Goal: Check status: Check status

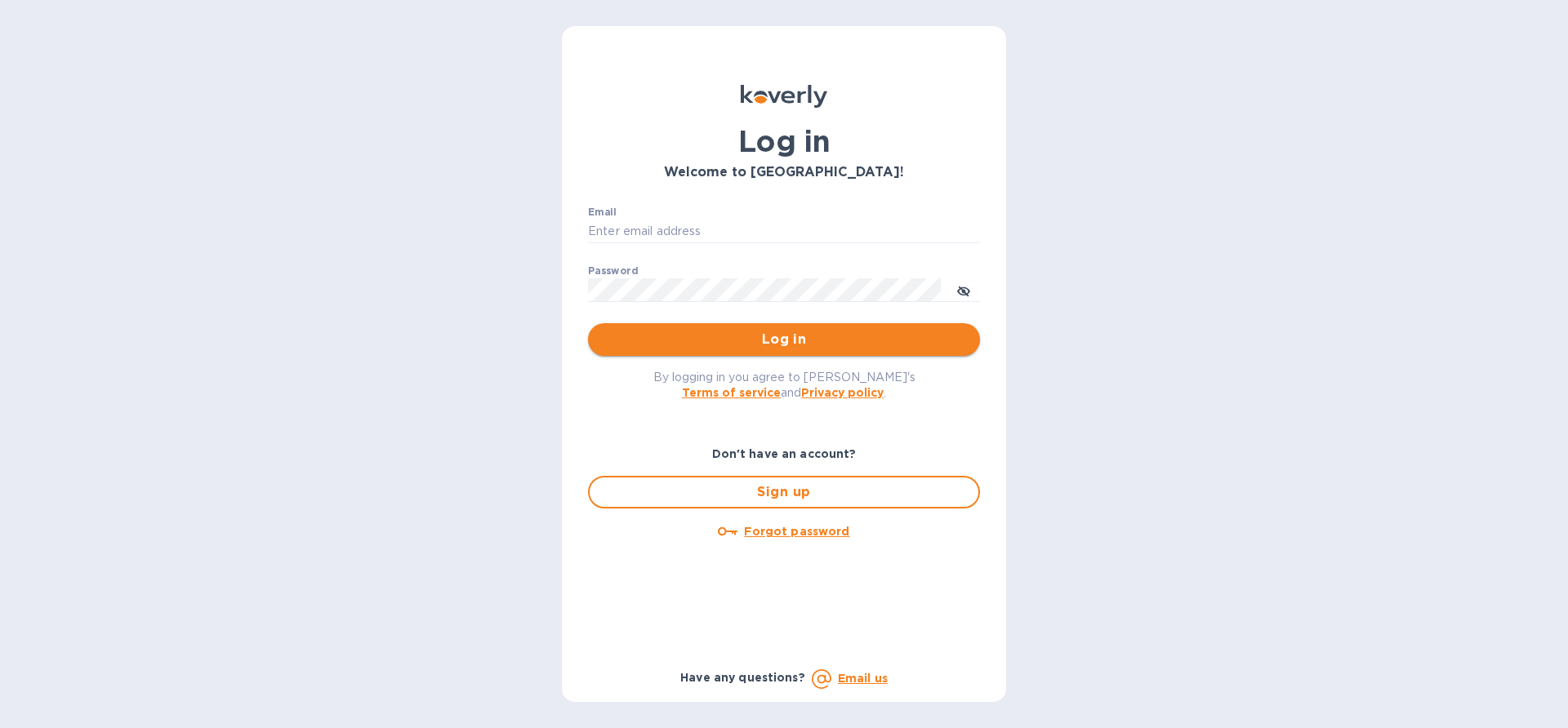
type input "edali.g@citymoonlight.com"
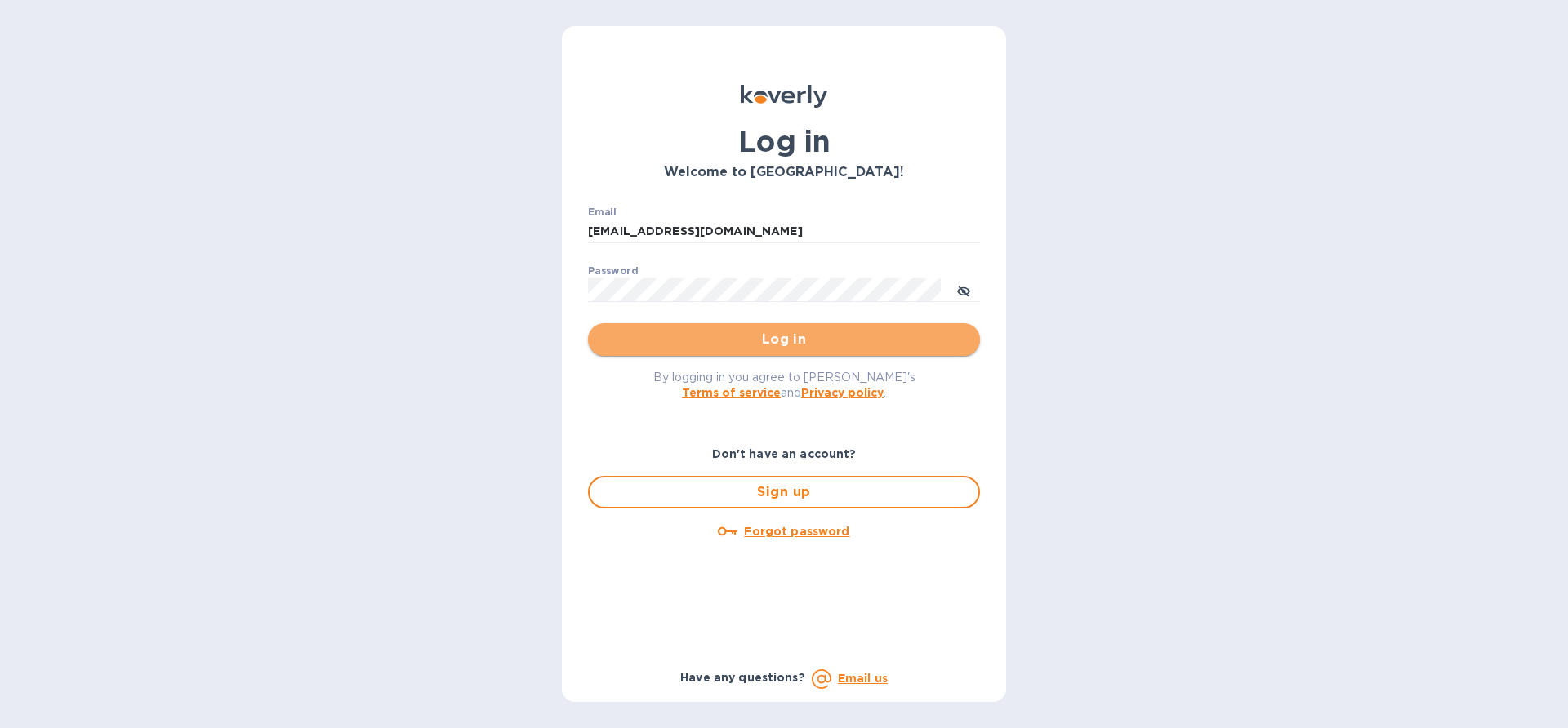
click at [747, 340] on span "Log in" at bounding box center [784, 340] width 365 height 20
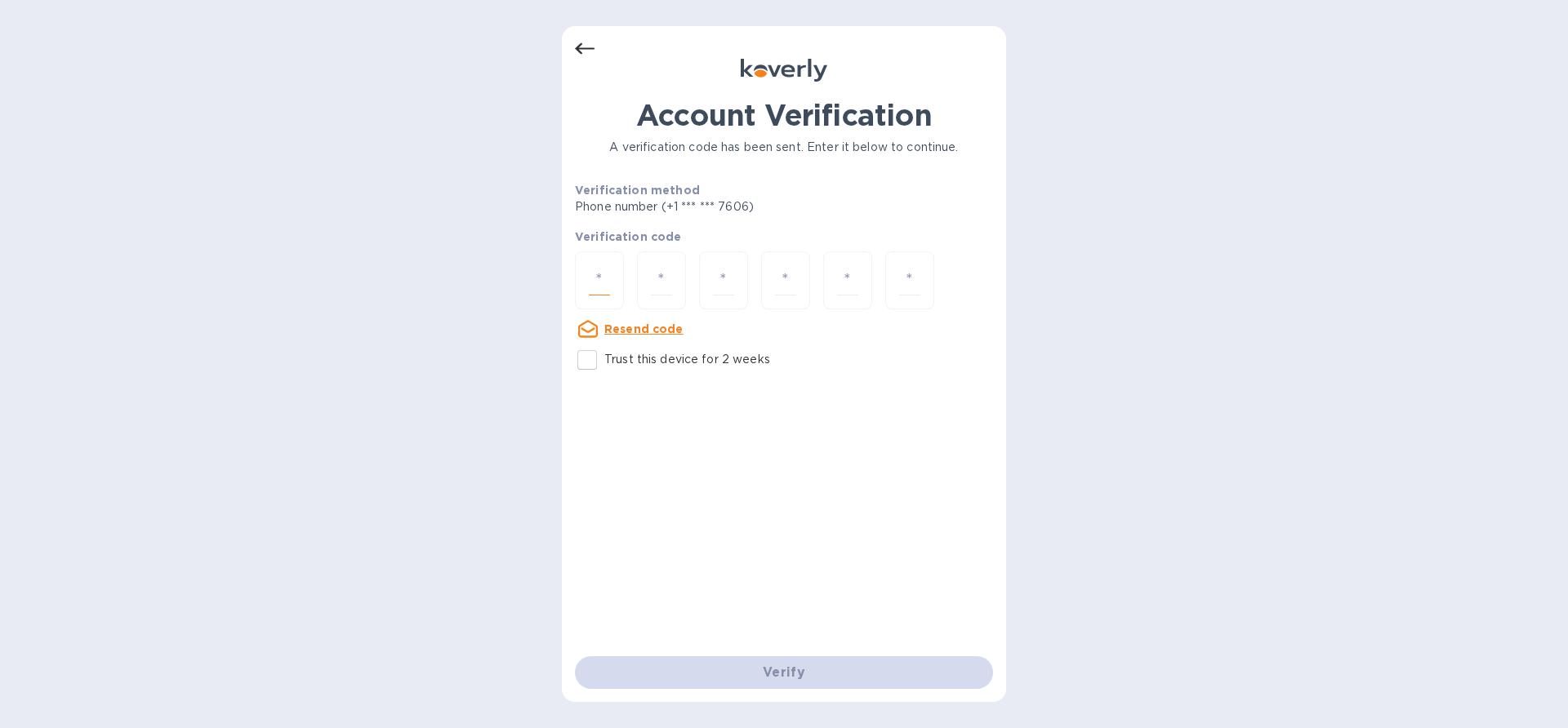
click at [602, 283] on input "number" at bounding box center [600, 281] width 22 height 30
paste input "8"
type input "8"
type input "4"
type input "0"
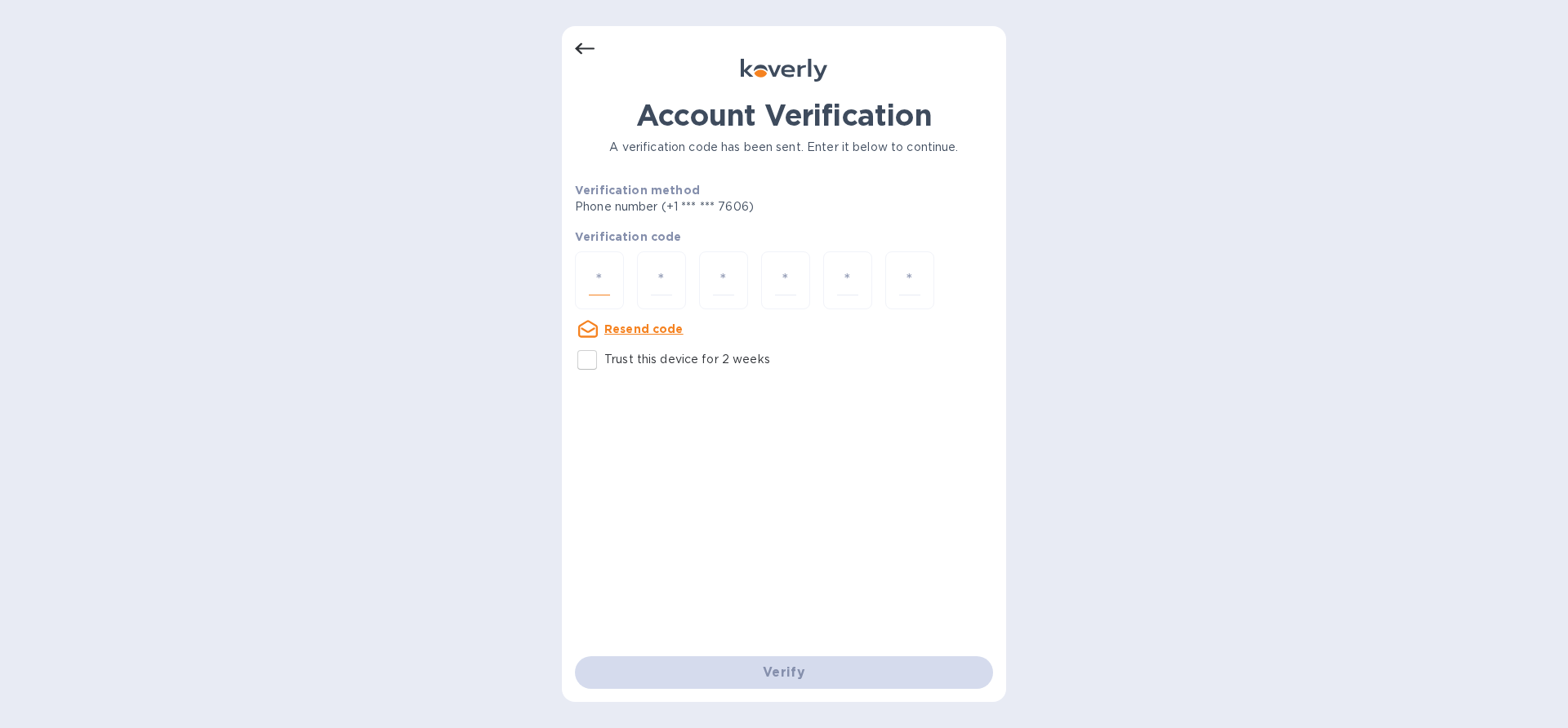
type input "8"
type input "5"
type input "0"
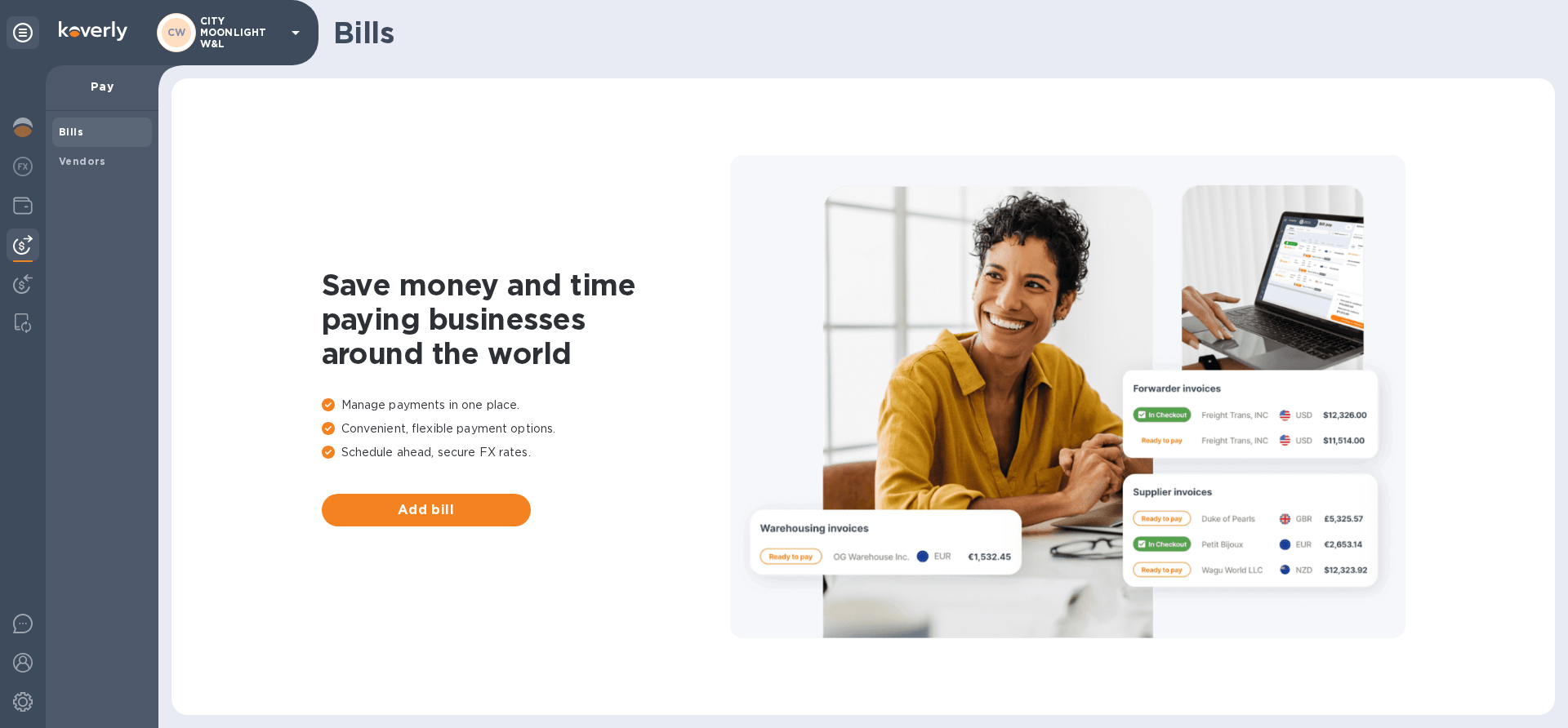
click at [24, 237] on img at bounding box center [23, 245] width 20 height 20
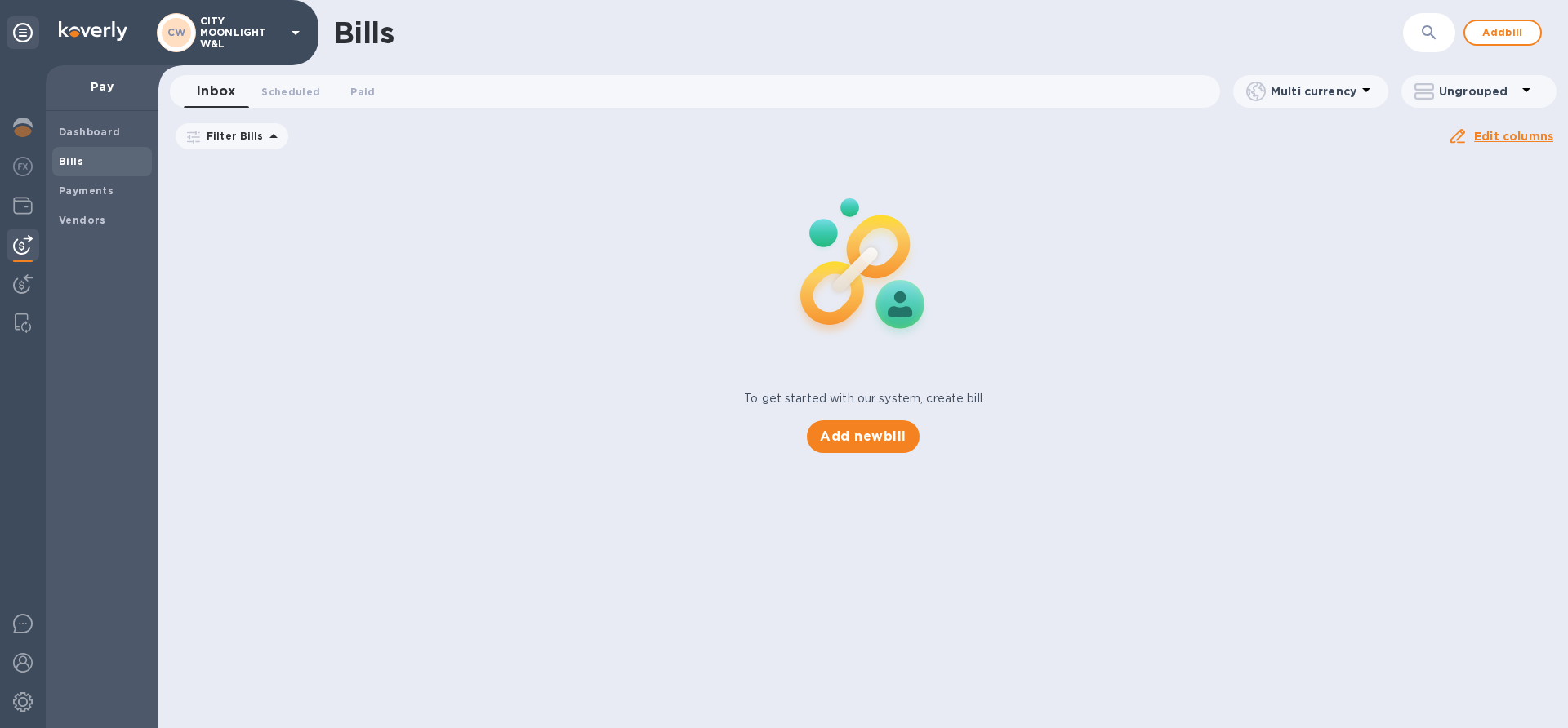
click at [104, 173] on div "Bills" at bounding box center [102, 161] width 100 height 29
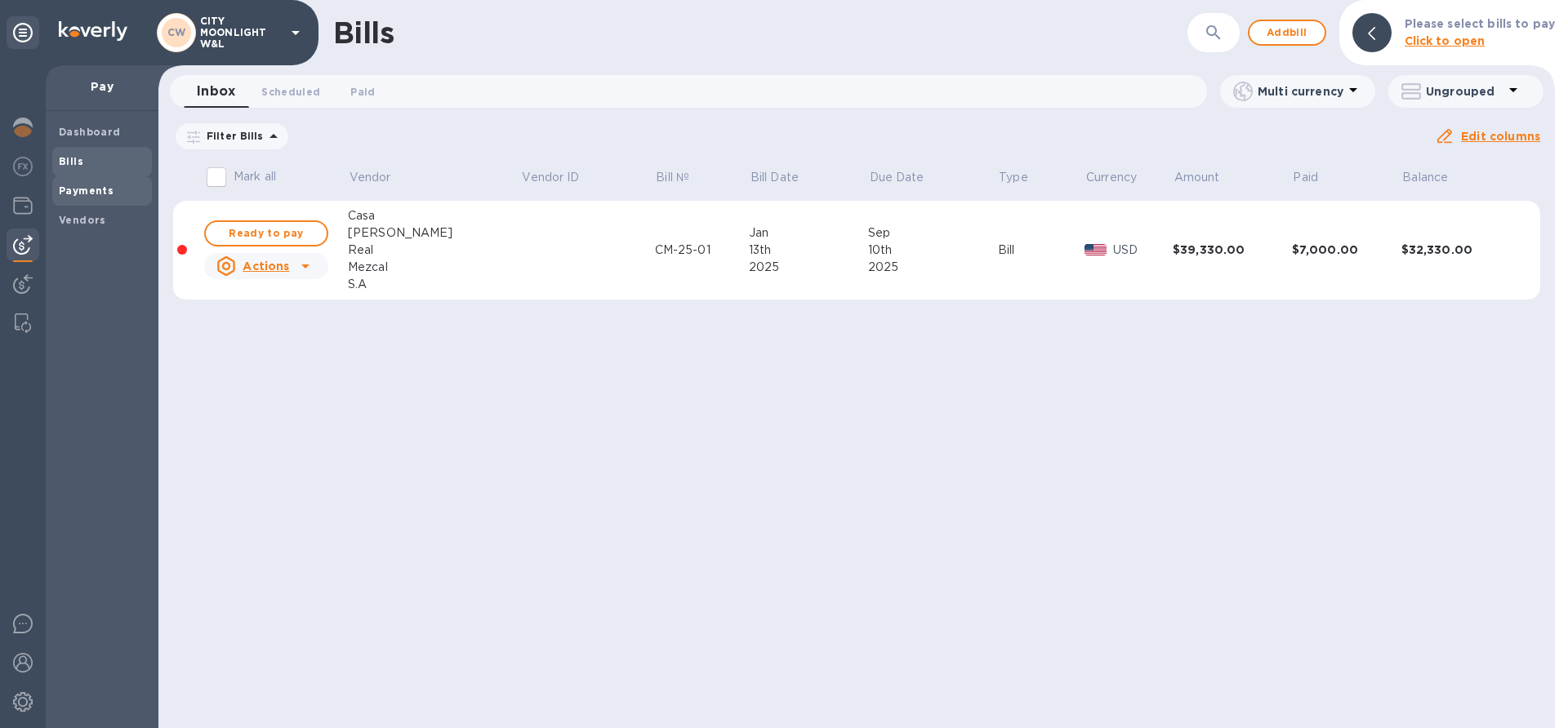
click at [104, 187] on b "Payments" at bounding box center [86, 190] width 55 height 12
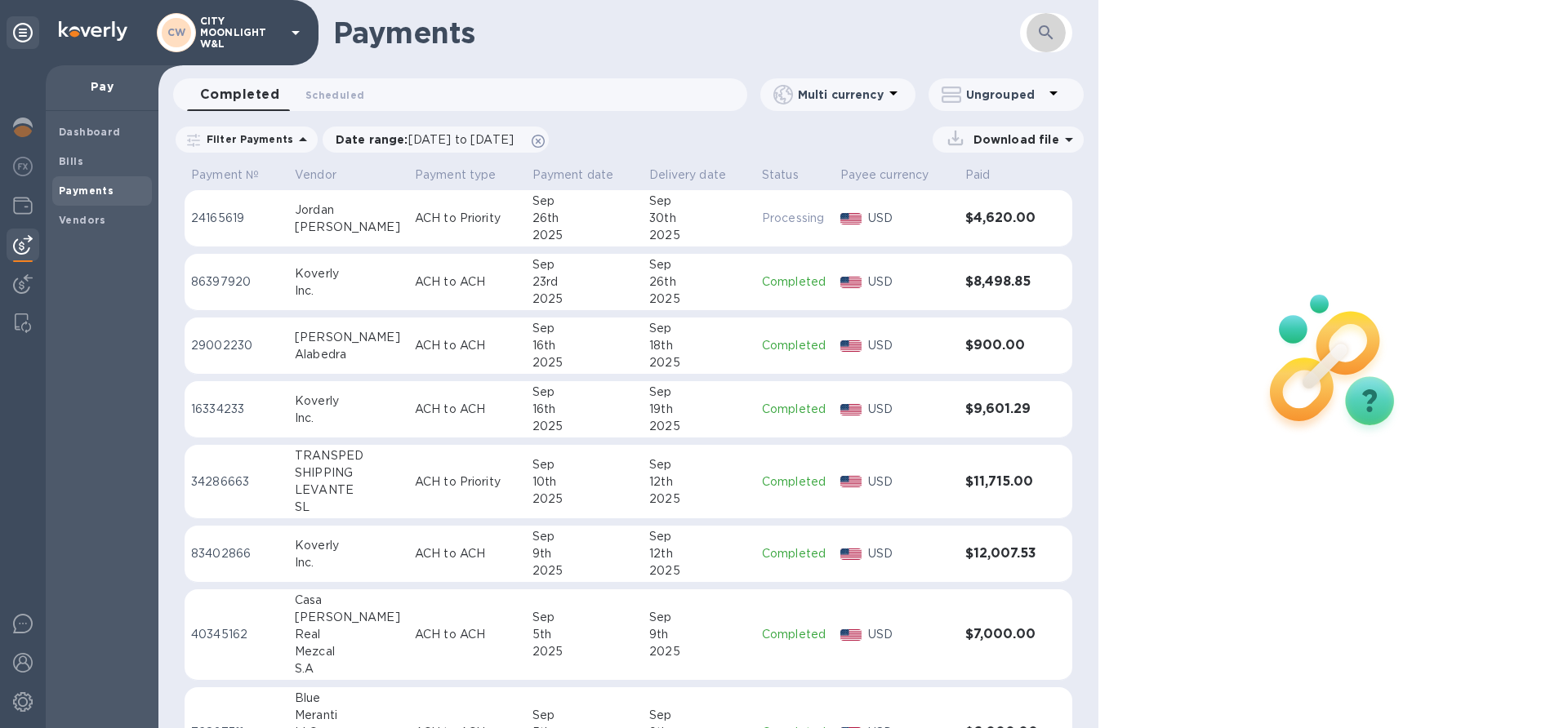
click at [1053, 24] on icon "button" at bounding box center [1046, 33] width 20 height 20
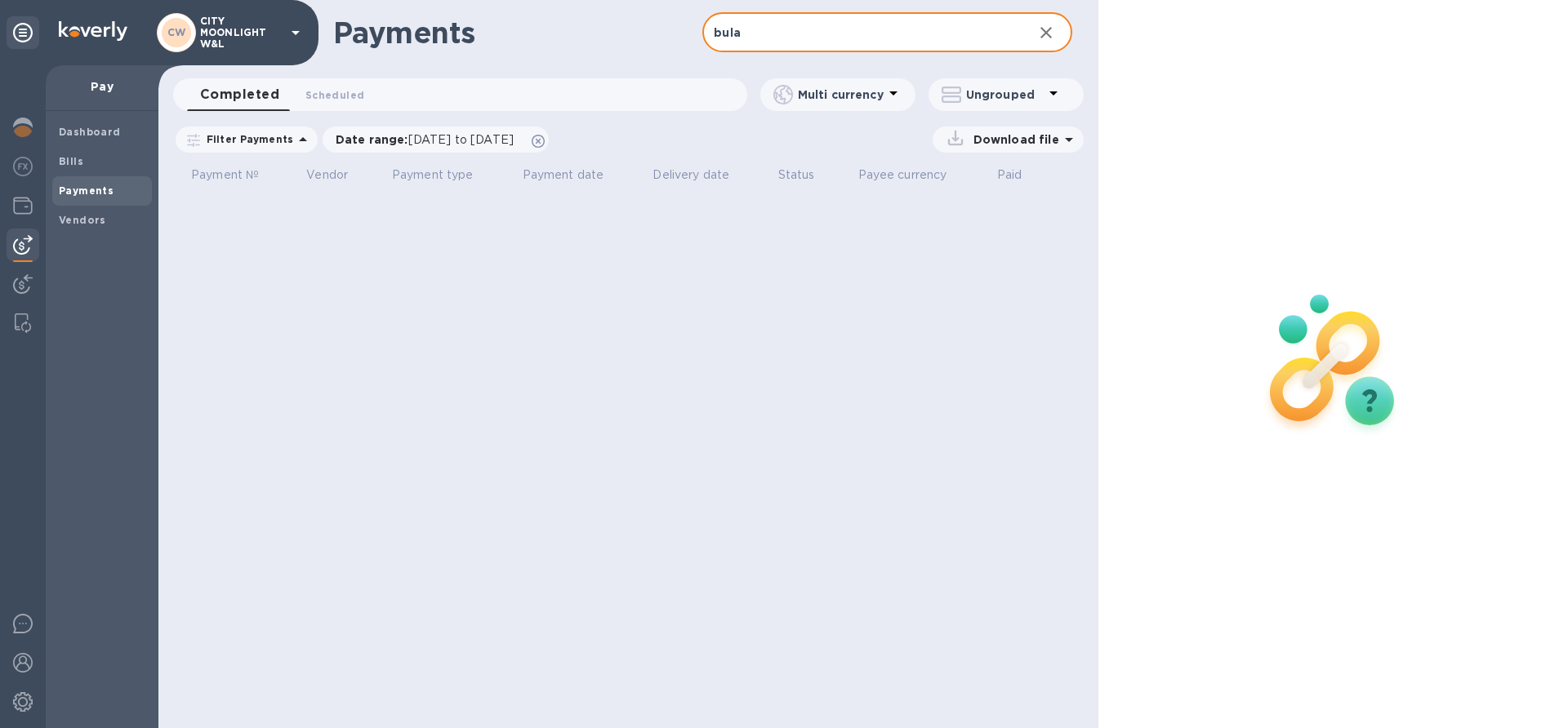
type input "bula"
click at [545, 136] on icon at bounding box center [538, 141] width 13 height 13
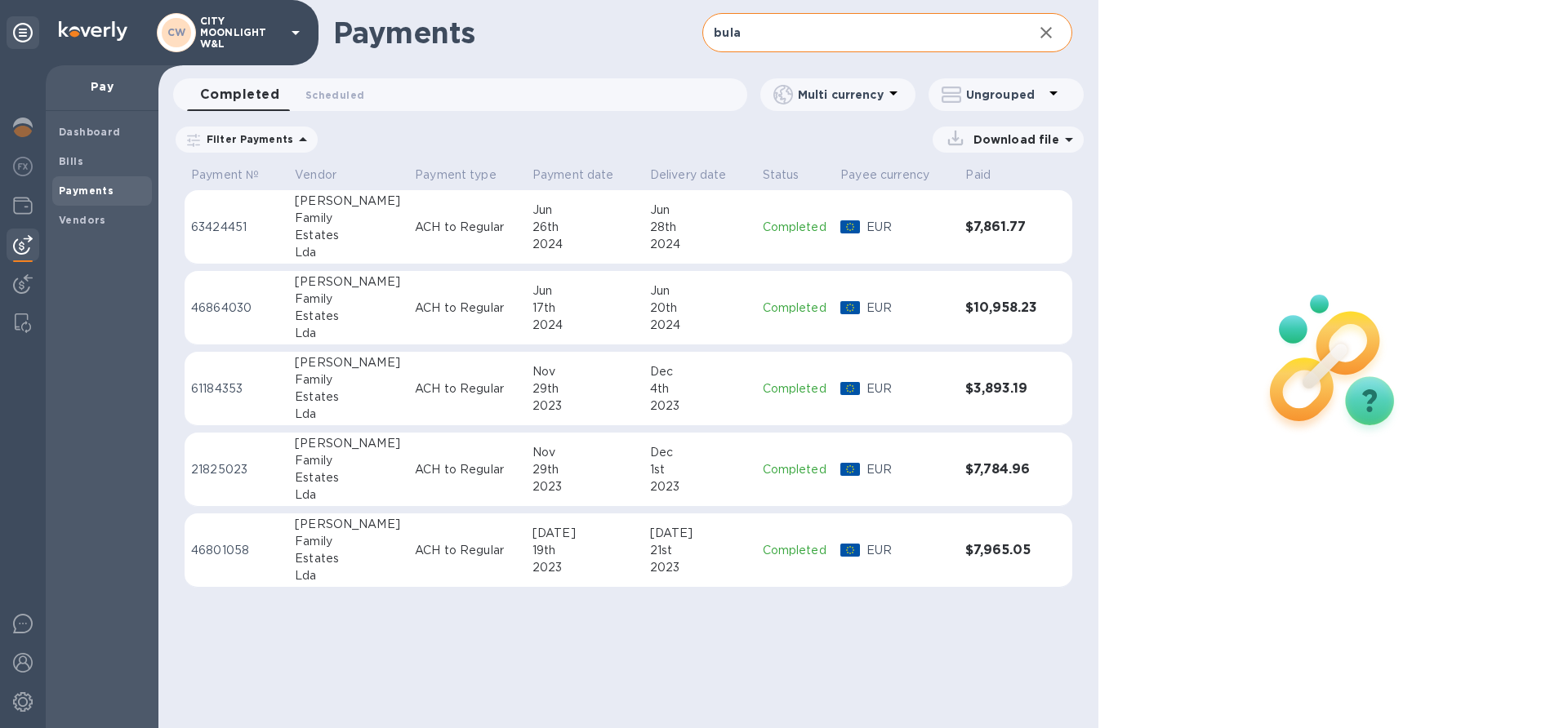
click at [1051, 32] on icon "button" at bounding box center [1046, 33] width 20 height 20
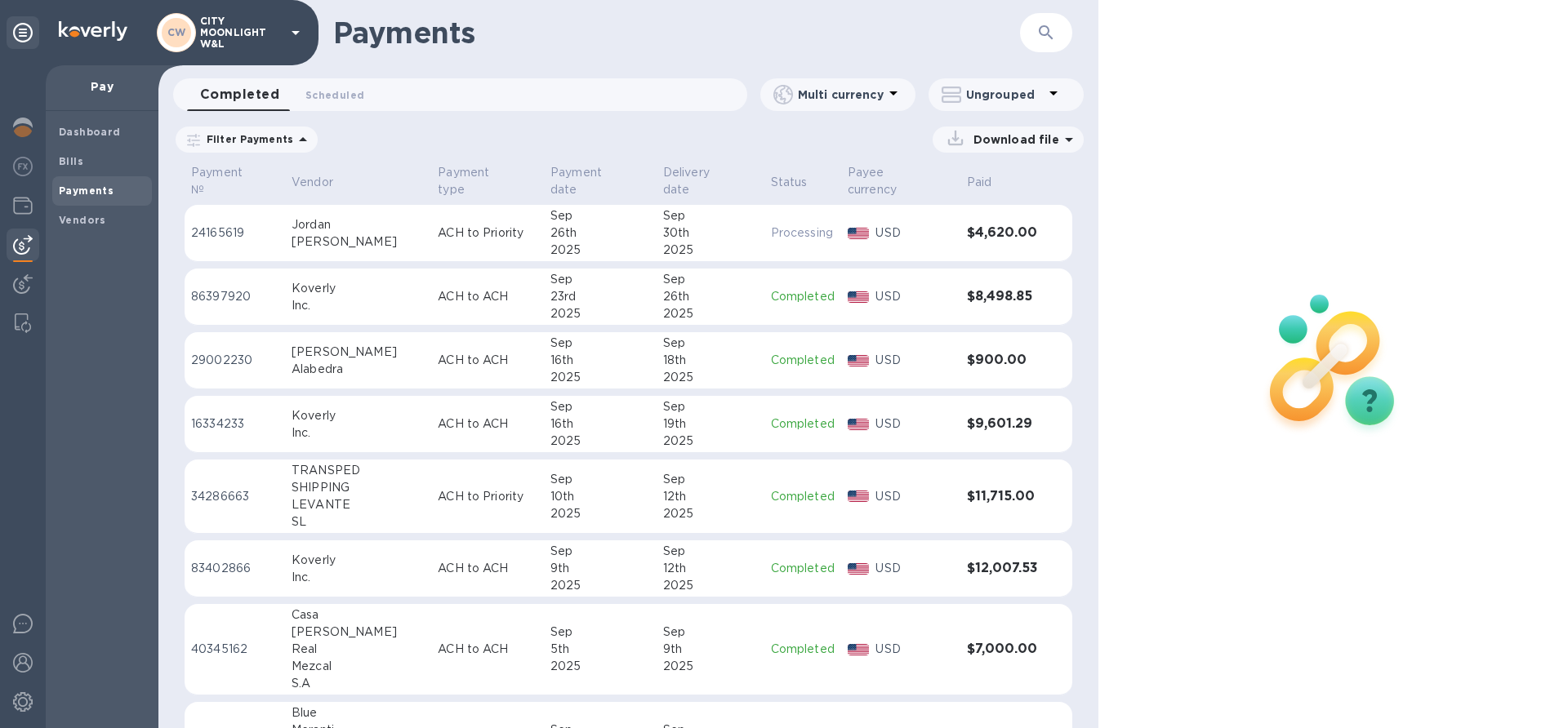
click at [69, 202] on div "Payments" at bounding box center [102, 190] width 100 height 29
click at [1042, 37] on icon "button" at bounding box center [1046, 33] width 20 height 20
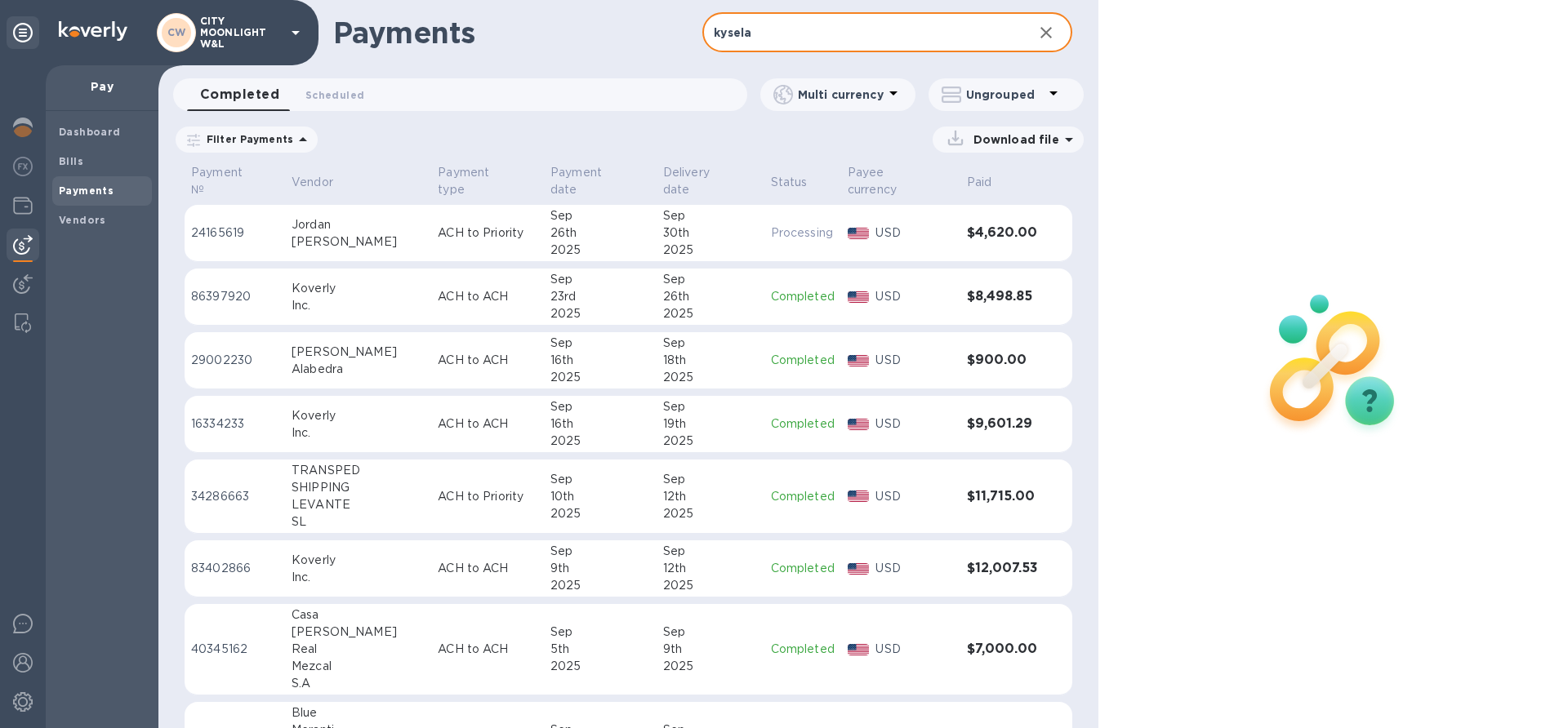
type input "kysela"
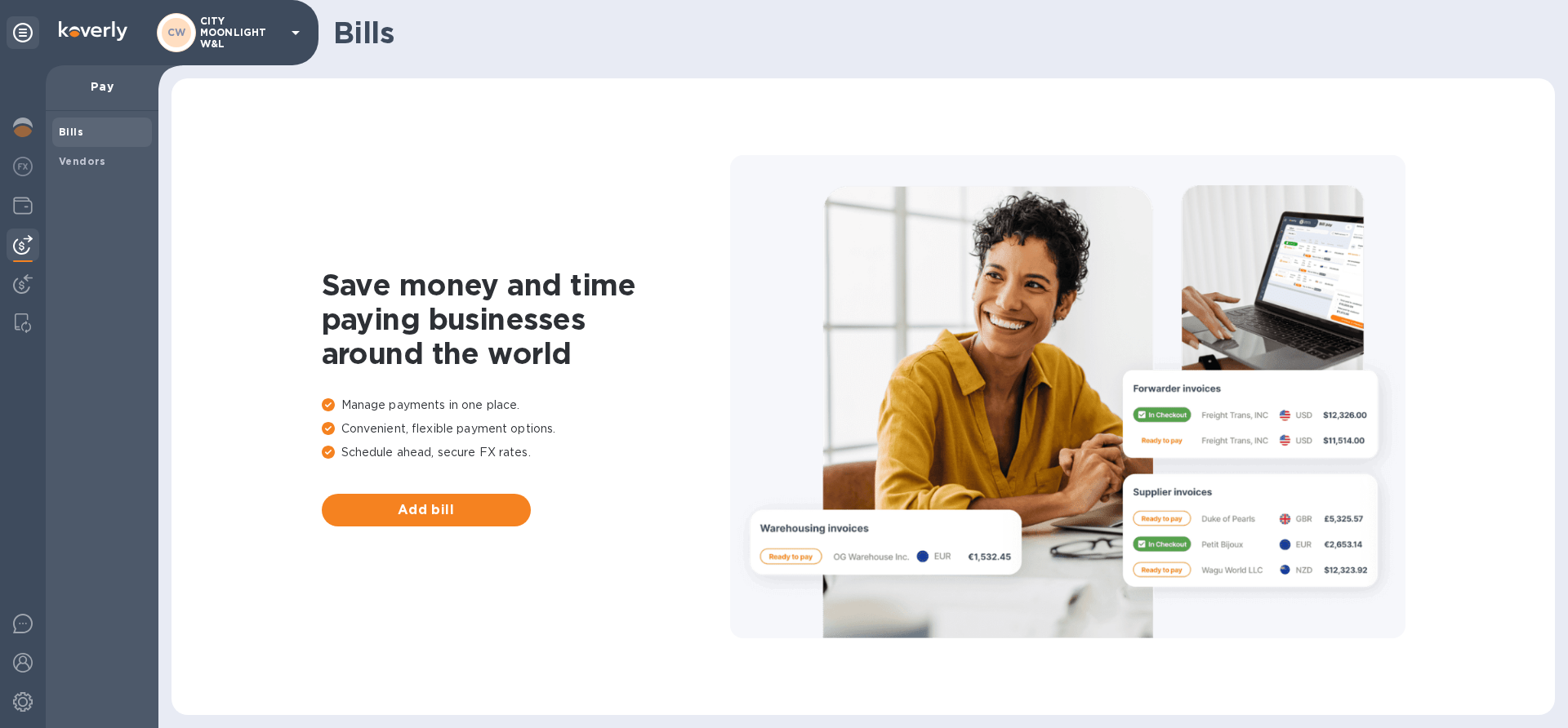
click at [27, 246] on img at bounding box center [23, 245] width 20 height 20
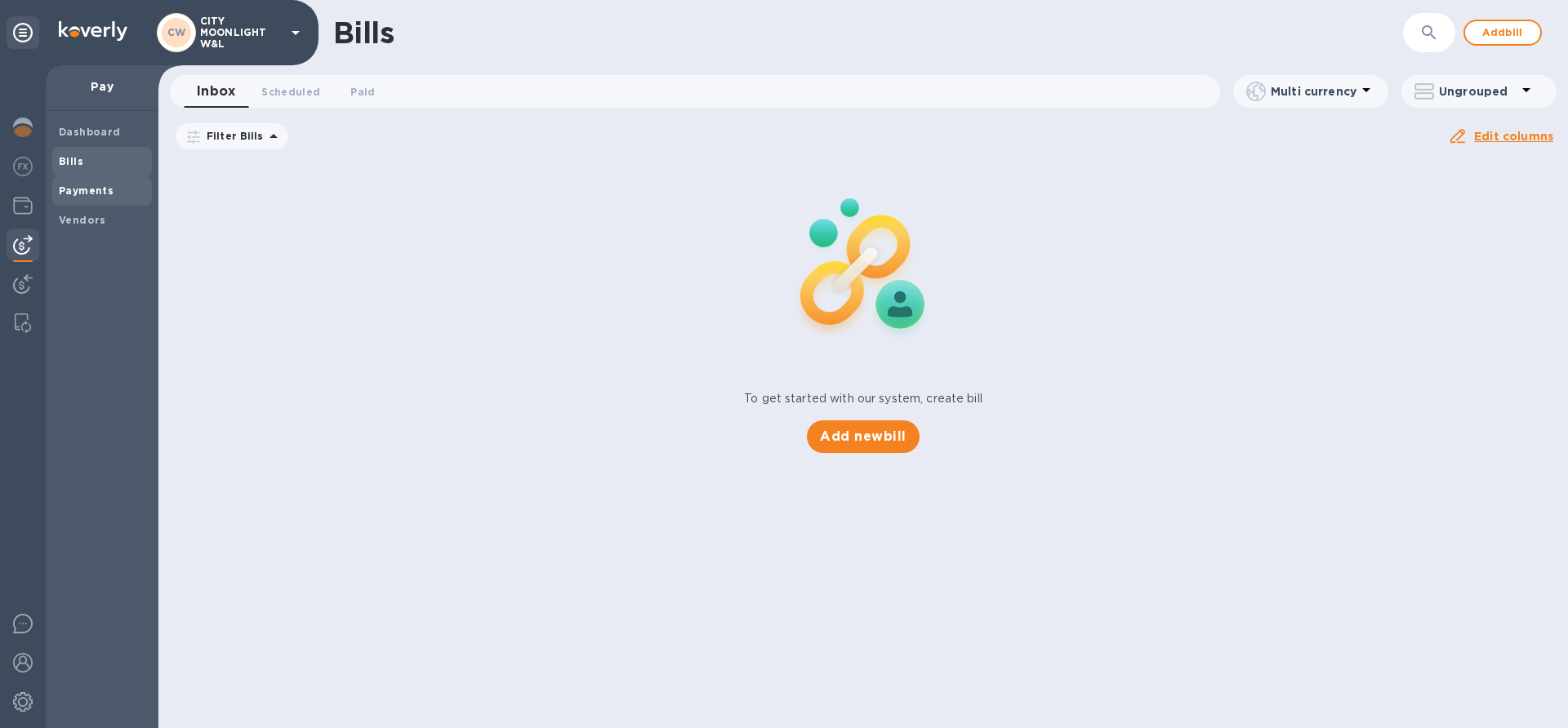
click at [70, 194] on b "Payments" at bounding box center [86, 190] width 55 height 12
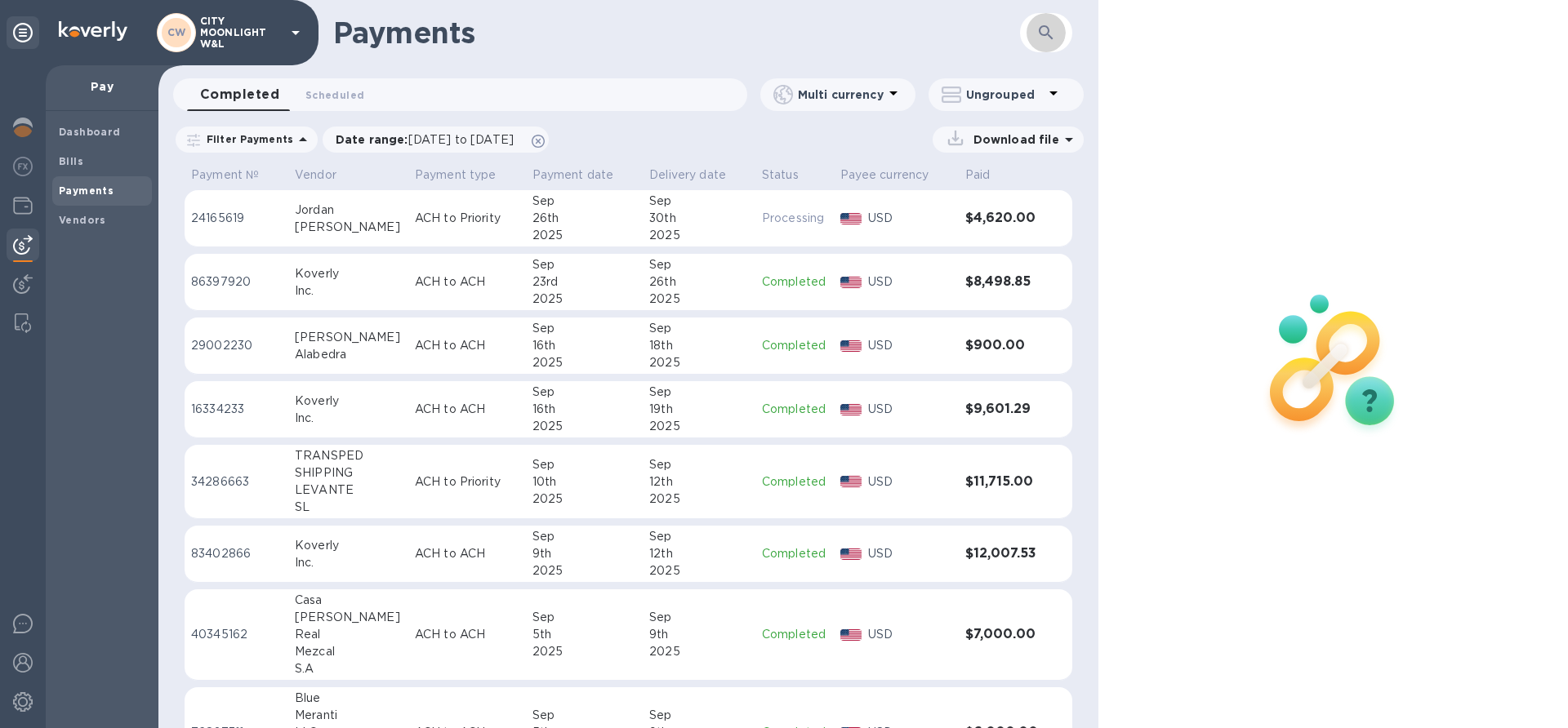
click at [1050, 32] on icon "button" at bounding box center [1046, 33] width 20 height 20
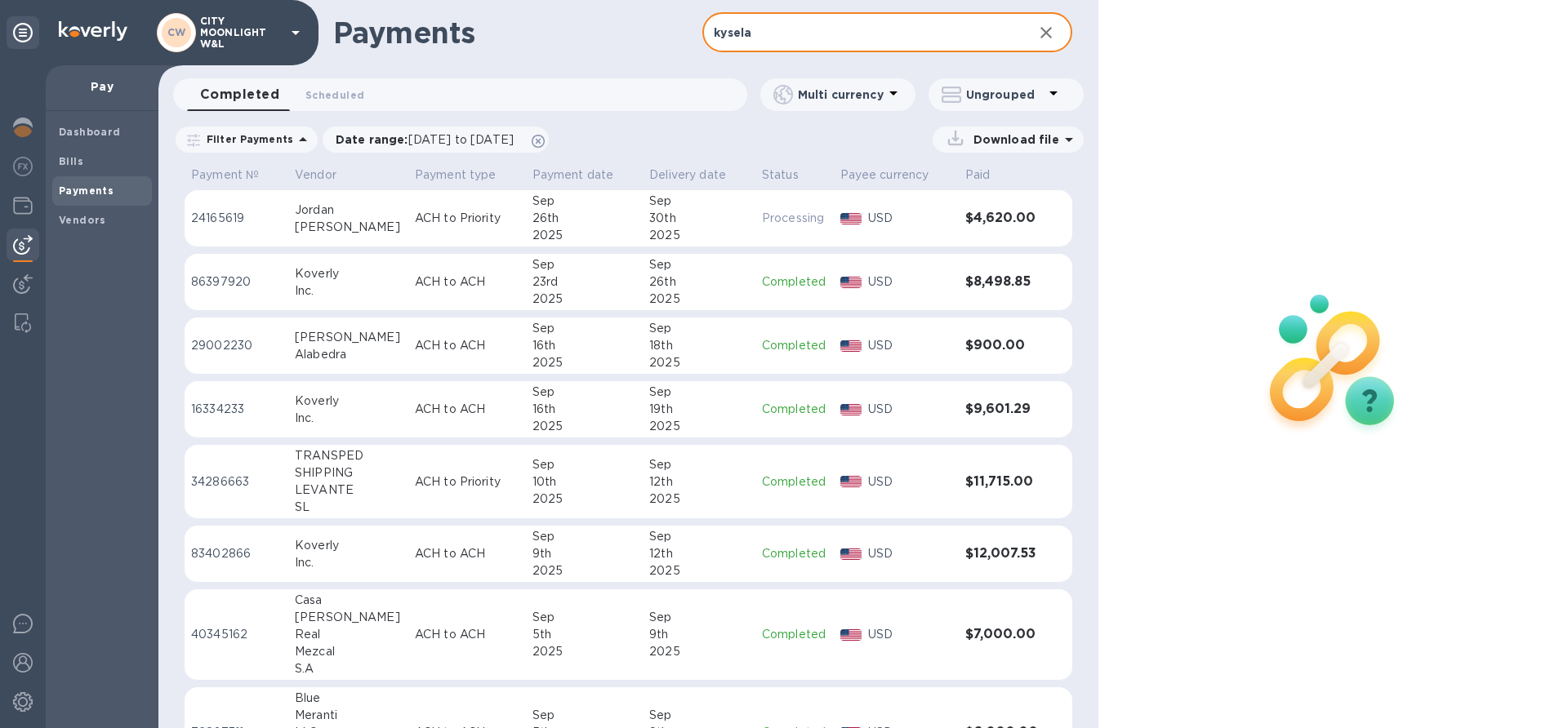
type input "kysela"
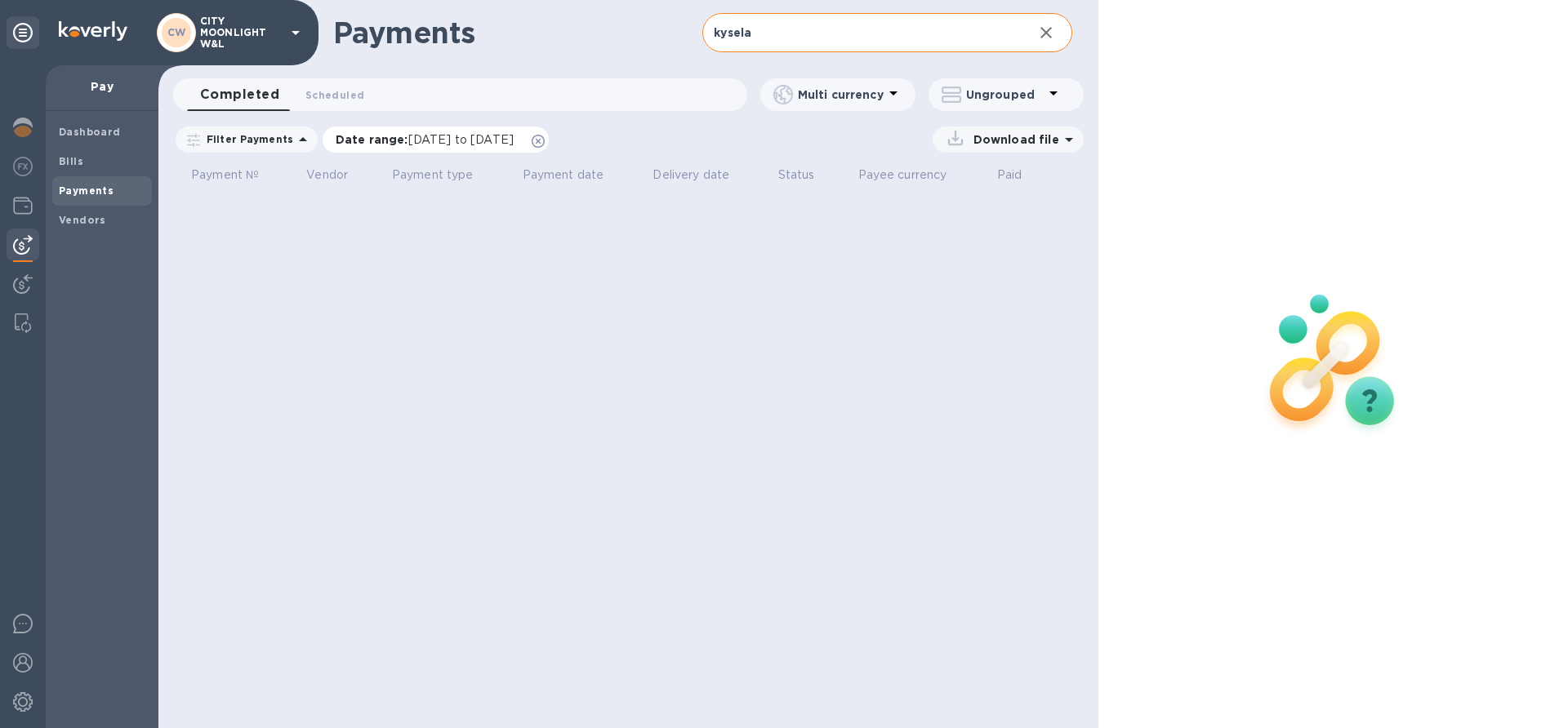
click at [545, 139] on icon at bounding box center [538, 141] width 13 height 13
